Goal: Task Accomplishment & Management: Complete application form

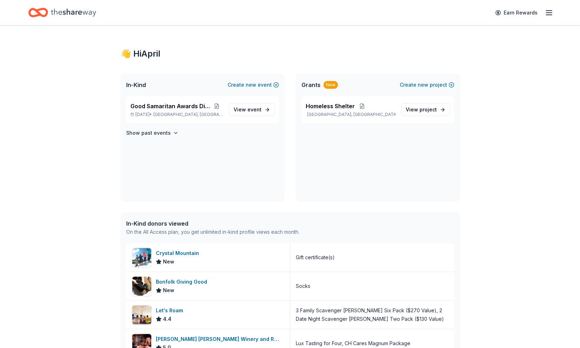
click at [74, 11] on icon "Home" at bounding box center [73, 12] width 45 height 8
click at [195, 106] on span "Good Samaritan Awards Dinner" at bounding box center [171, 106] width 80 height 8
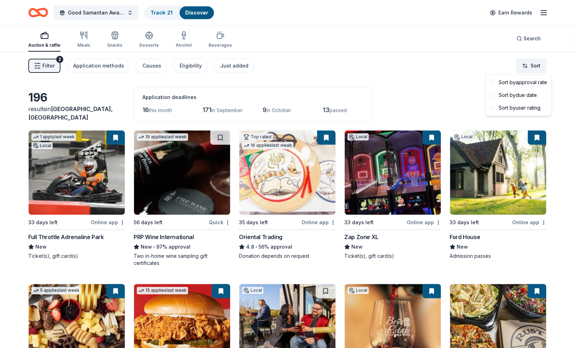
click at [537, 61] on html "Good Samaritan Awards Dinner Track · 21 Discover Earn Rewards Auction & raffle …" at bounding box center [290, 174] width 580 height 348
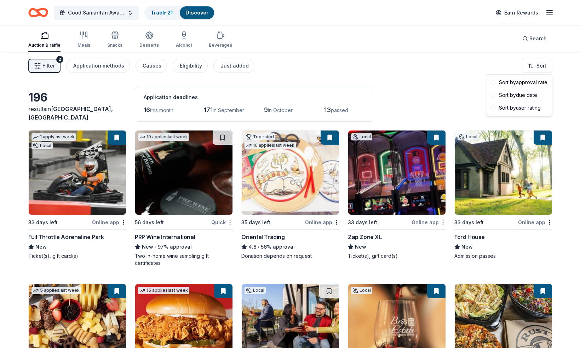
click at [44, 67] on html "Good Samaritan Awards Dinner Track · 21 Discover Earn Rewards Auction & raffle …" at bounding box center [293, 174] width 586 height 348
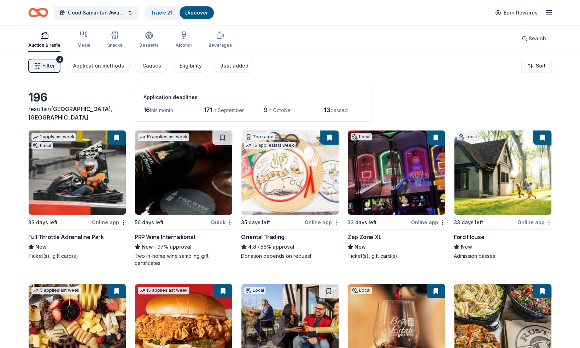
click at [44, 67] on span "Filter" at bounding box center [48, 66] width 12 height 8
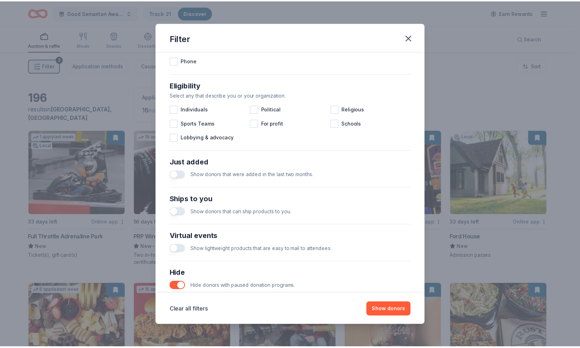
scroll to position [222, 0]
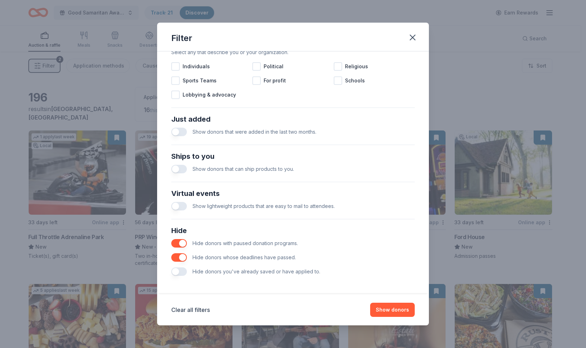
click at [175, 271] on button "button" at bounding box center [179, 271] width 16 height 8
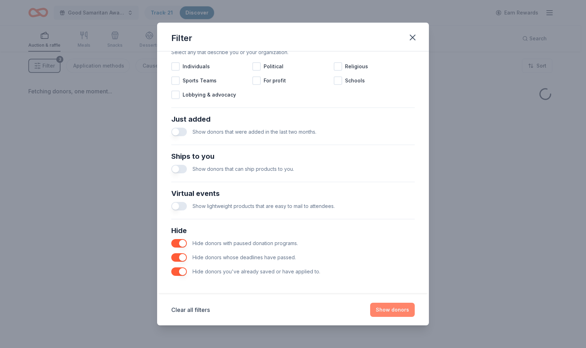
click at [393, 313] on button "Show donors" at bounding box center [392, 310] width 45 height 14
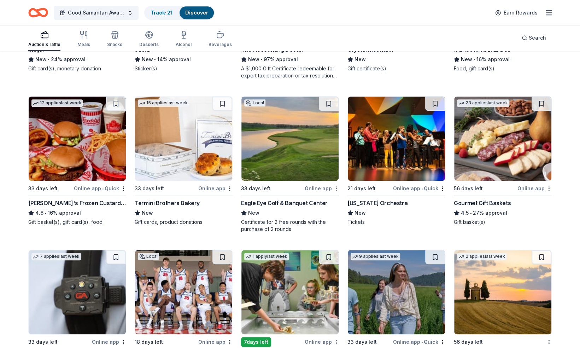
scroll to position [342, 0]
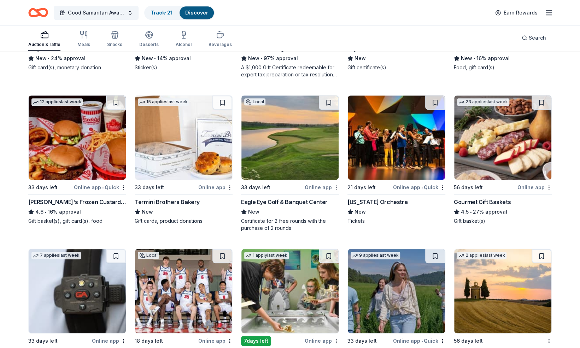
click at [509, 154] on img at bounding box center [503, 137] width 97 height 84
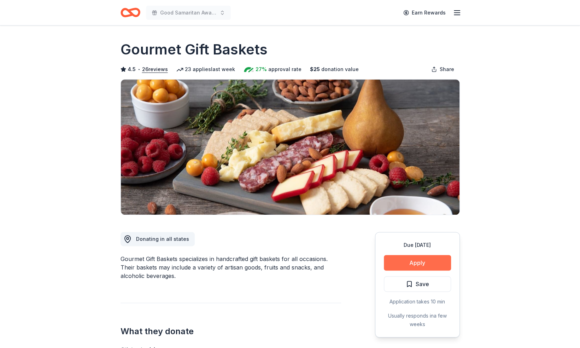
click at [417, 264] on button "Apply" at bounding box center [417, 263] width 67 height 16
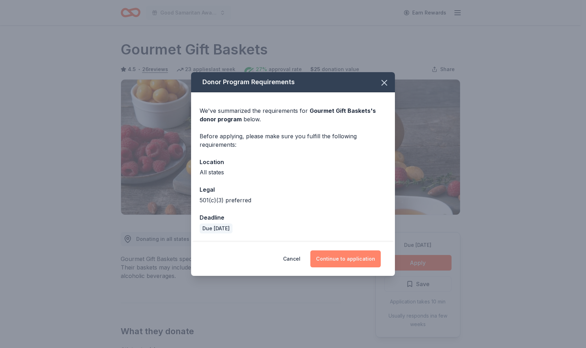
click at [348, 253] on button "Continue to application" at bounding box center [345, 258] width 70 height 17
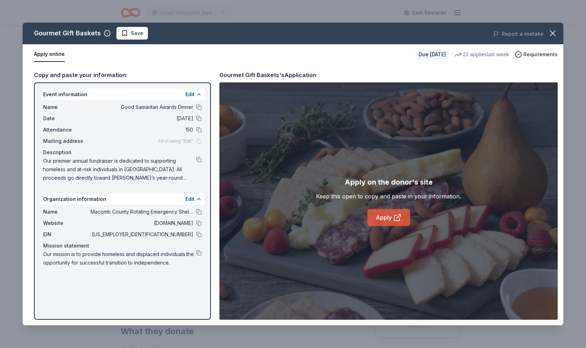
click at [387, 211] on link "Apply" at bounding box center [388, 217] width 43 height 17
